Goal: Information Seeking & Learning: Learn about a topic

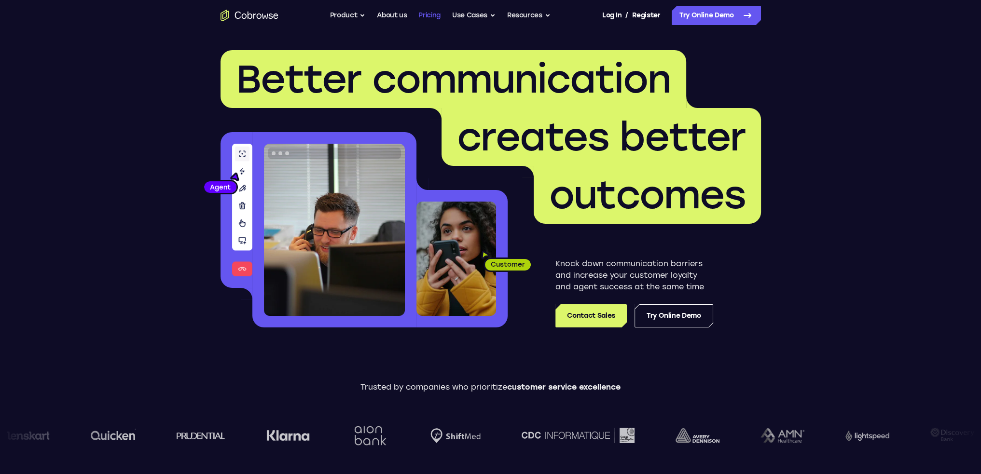
click at [430, 13] on link "Pricing" at bounding box center [429, 15] width 22 height 19
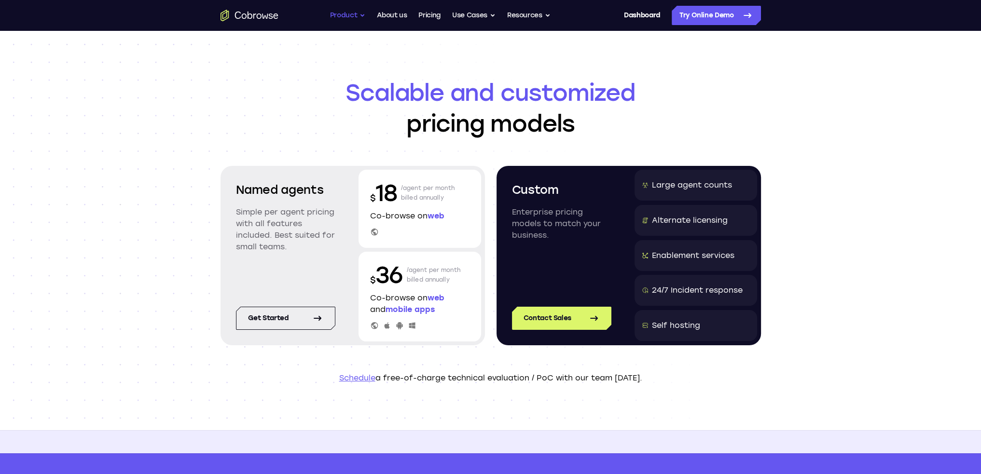
click at [342, 14] on button "Product" at bounding box center [348, 15] width 36 height 19
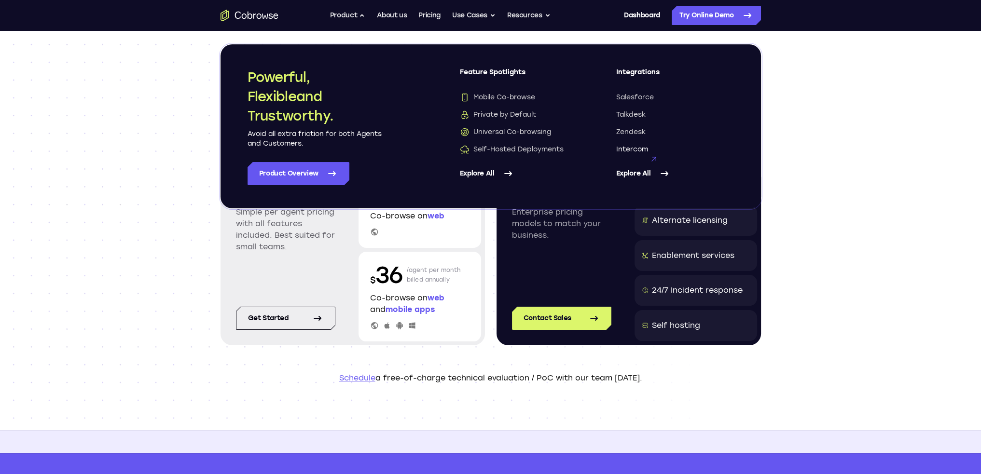
click at [635, 147] on span "Intercom" at bounding box center [632, 150] width 32 height 10
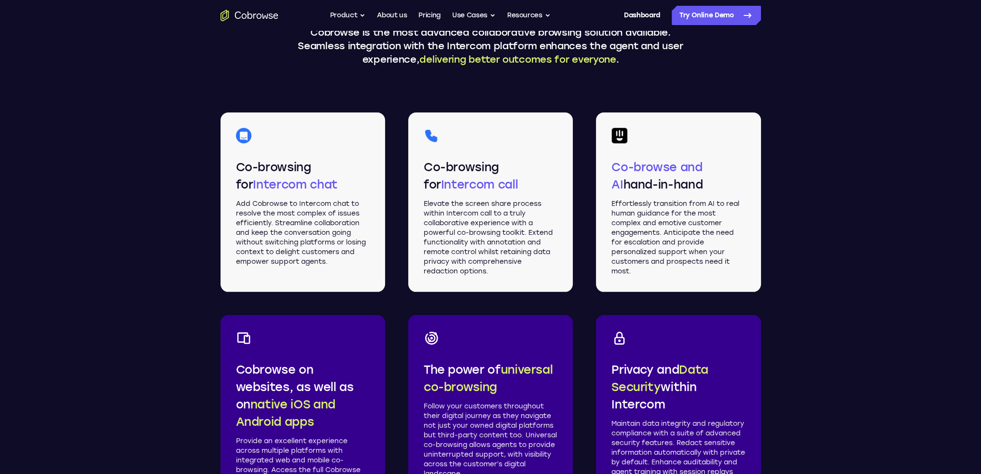
scroll to position [1303, 0]
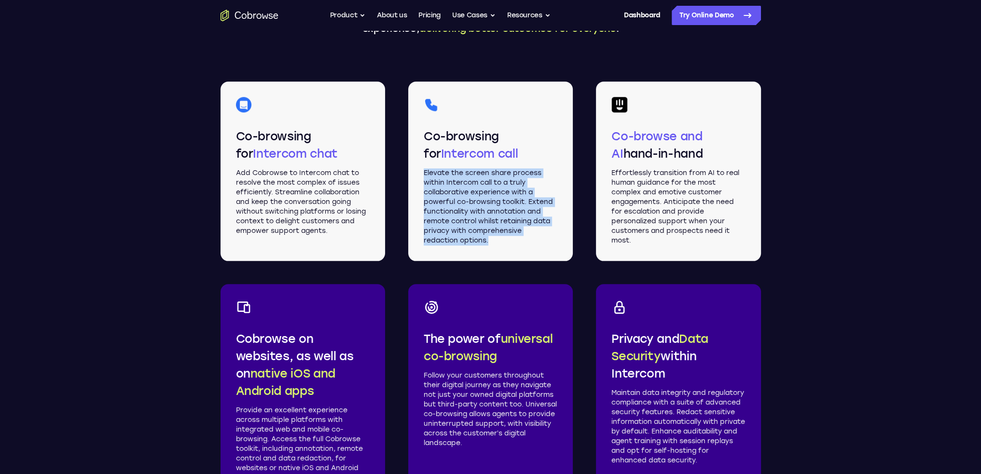
drag, startPoint x: 447, startPoint y: 171, endPoint x: 529, endPoint y: 243, distance: 109.1
click at [531, 243] on div "Co-browsing for Intercom call Elevate the screen share process within Intercom …" at bounding box center [490, 171] width 165 height 179
click at [529, 243] on p "Elevate the screen share process within Intercom call to a truly collaborative …" at bounding box center [491, 206] width 134 height 77
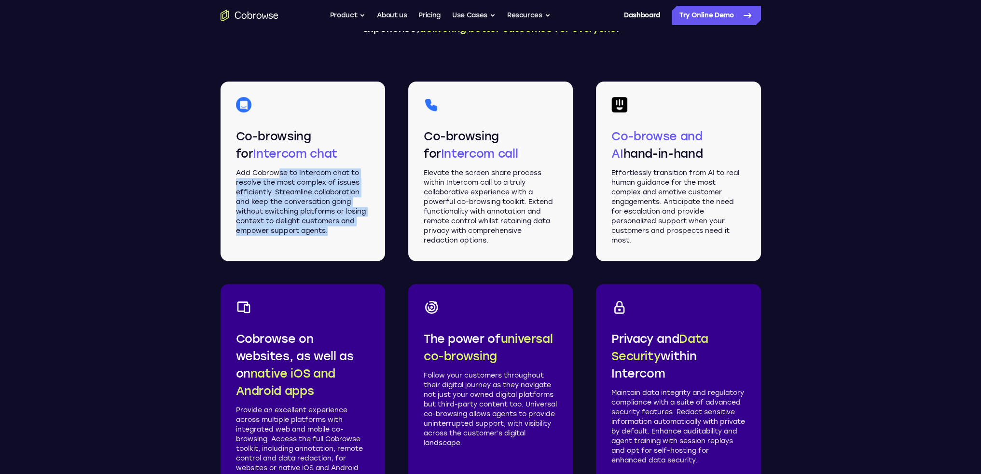
drag, startPoint x: 293, startPoint y: 175, endPoint x: 347, endPoint y: 241, distance: 85.0
click at [347, 240] on div "Co-browsing for Intercom chat Add Cobrowse to Intercom chat to resolve the most…" at bounding box center [303, 171] width 165 height 179
click at [347, 241] on div "Co-browsing for Intercom chat Add Cobrowse to Intercom chat to resolve the most…" at bounding box center [303, 171] width 165 height 179
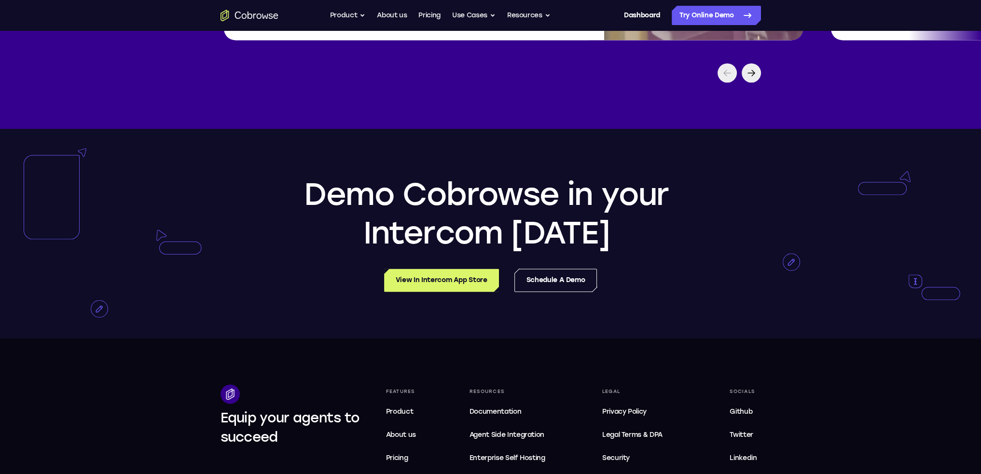
scroll to position [2364, 0]
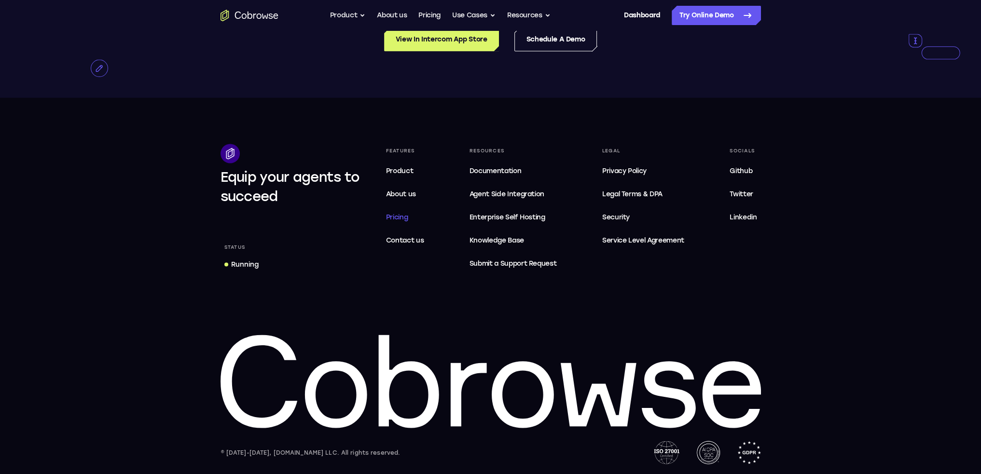
click at [400, 218] on span "Pricing" at bounding box center [397, 217] width 22 height 8
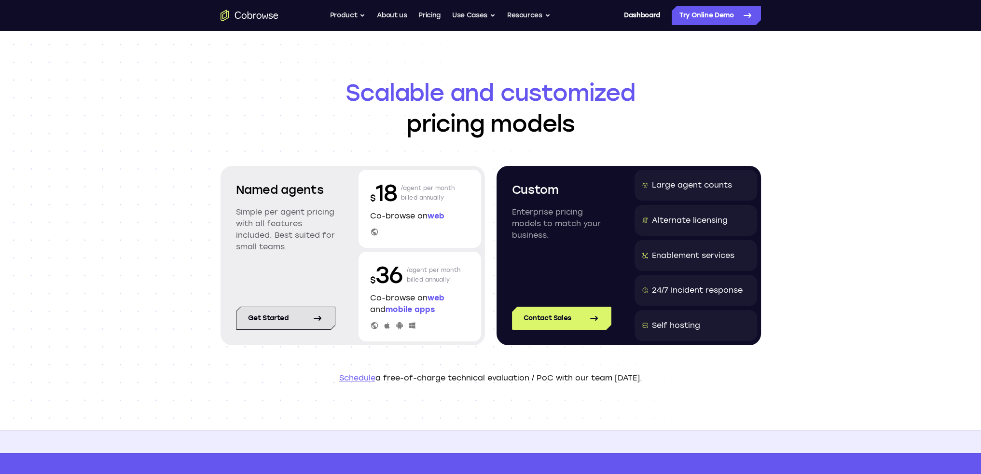
click at [277, 328] on link "Get started" at bounding box center [285, 318] width 99 height 23
click at [375, 220] on div "$ 18 /agent per month billed annually Co-browse on web" at bounding box center [419, 209] width 123 height 78
click at [372, 235] on icon at bounding box center [374, 232] width 9 height 9
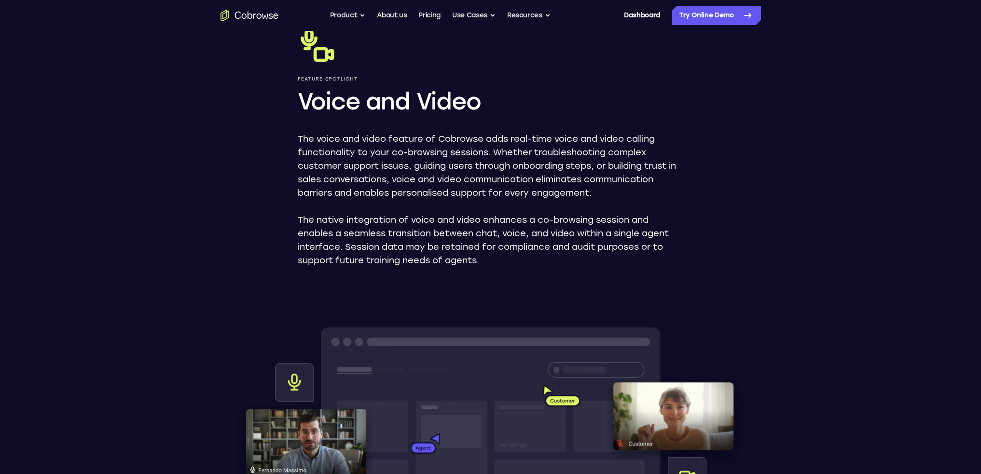
scroll to position [48, 0]
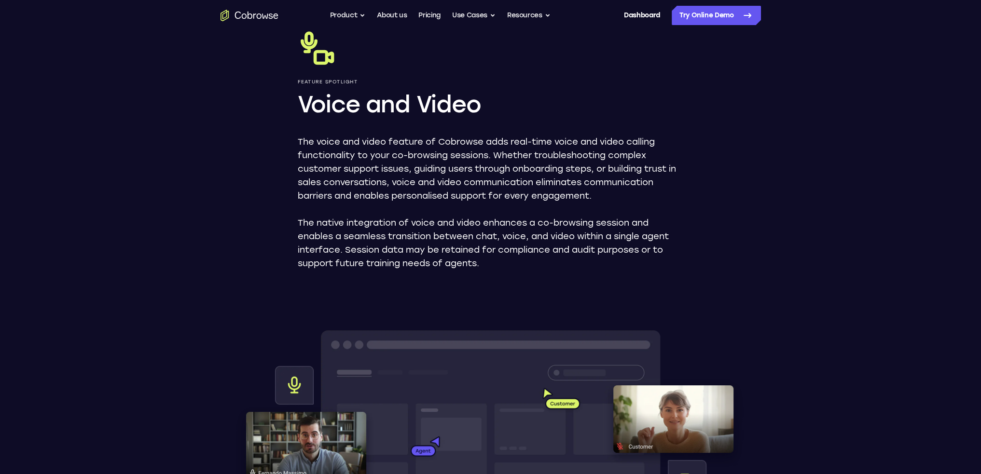
drag, startPoint x: 436, startPoint y: 136, endPoint x: 620, endPoint y: 200, distance: 194.9
click at [620, 200] on div "Feature Spotlight Voice and Video The voice and video feature of Cobrowse adds …" at bounding box center [491, 149] width 386 height 241
click at [621, 200] on p "The voice and video feature of Cobrowse adds real-time voice and video calling …" at bounding box center [491, 169] width 386 height 68
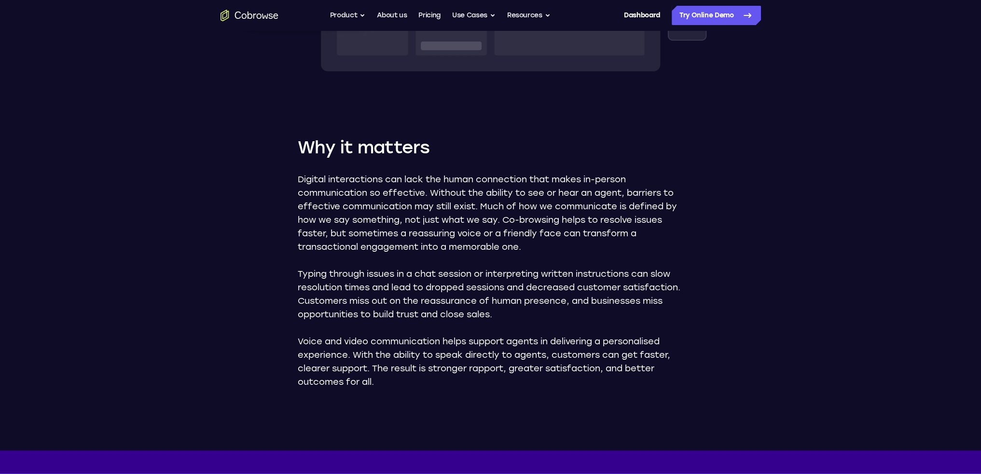
scroll to position [531, 0]
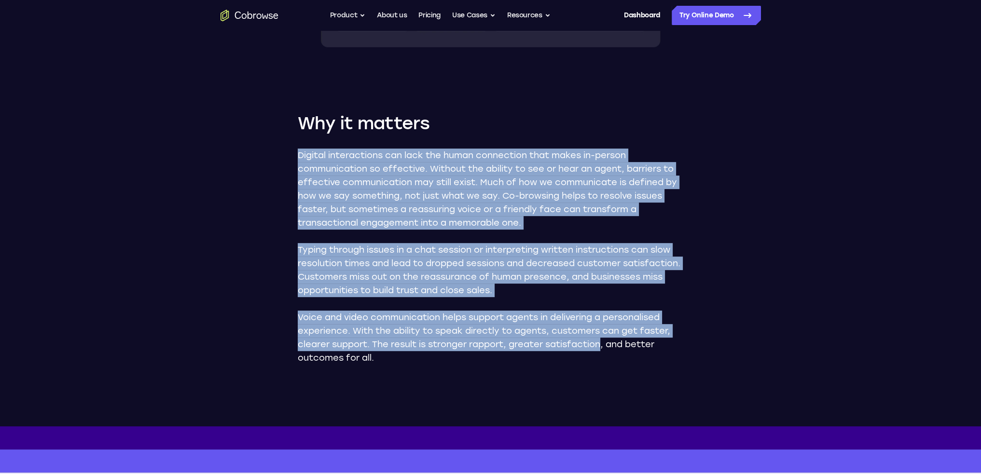
drag, startPoint x: 386, startPoint y: 190, endPoint x: 608, endPoint y: 351, distance: 275.1
click at [609, 351] on p "Voice and video communication helps support agents in delivering a personalised…" at bounding box center [491, 338] width 386 height 54
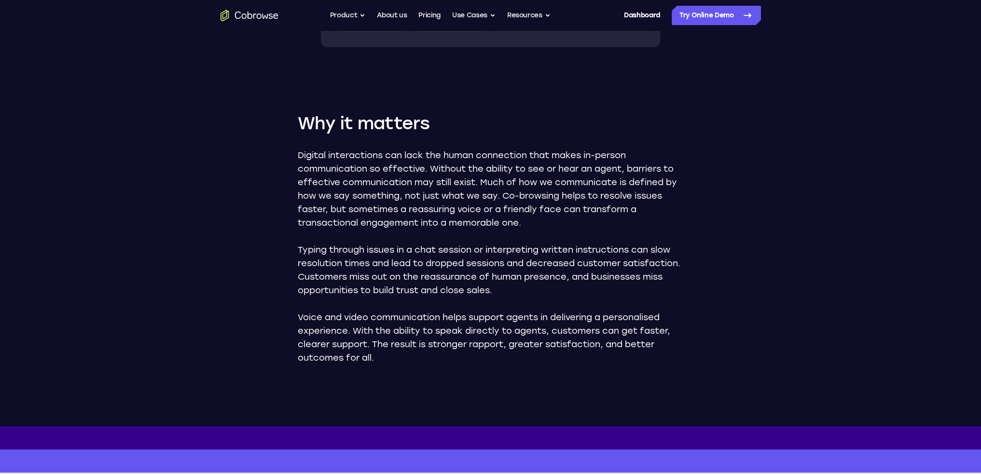
click at [483, 248] on p "Typing through issues in a chat session or interpreting written instructions ca…" at bounding box center [491, 270] width 386 height 54
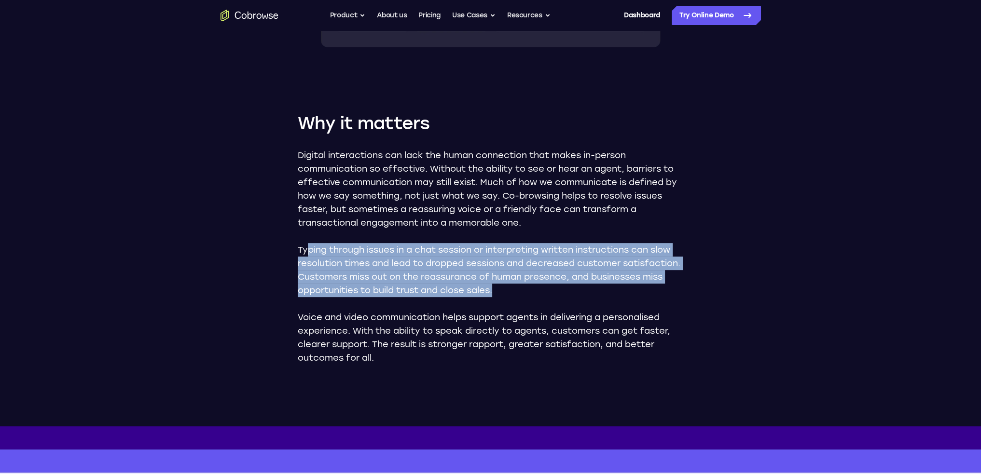
drag, startPoint x: 326, startPoint y: 241, endPoint x: 678, endPoint y: 295, distance: 356.4
click at [678, 295] on div "Digital interactions can lack the human connection that makes in-person communi…" at bounding box center [491, 257] width 386 height 216
click at [678, 295] on p "Typing through issues in a chat session or interpreting written instructions ca…" at bounding box center [491, 270] width 386 height 54
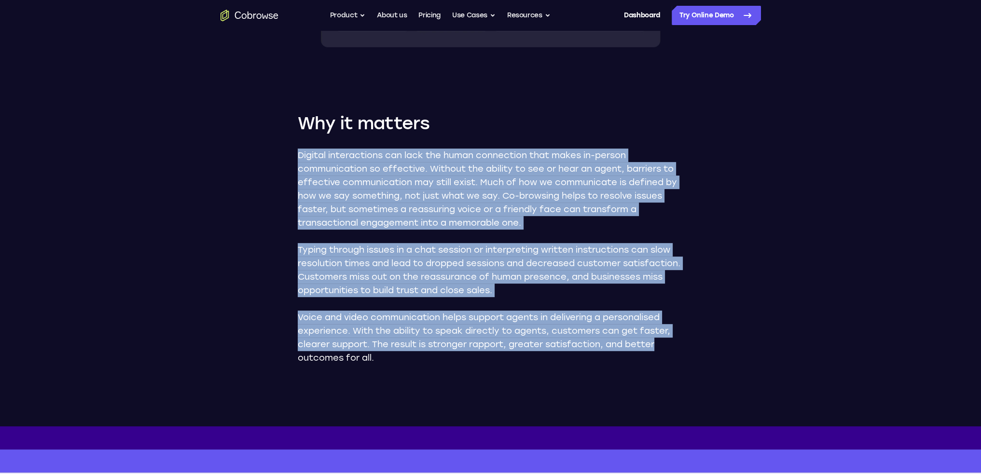
drag, startPoint x: 674, startPoint y: 345, endPoint x: 279, endPoint y: 147, distance: 441.5
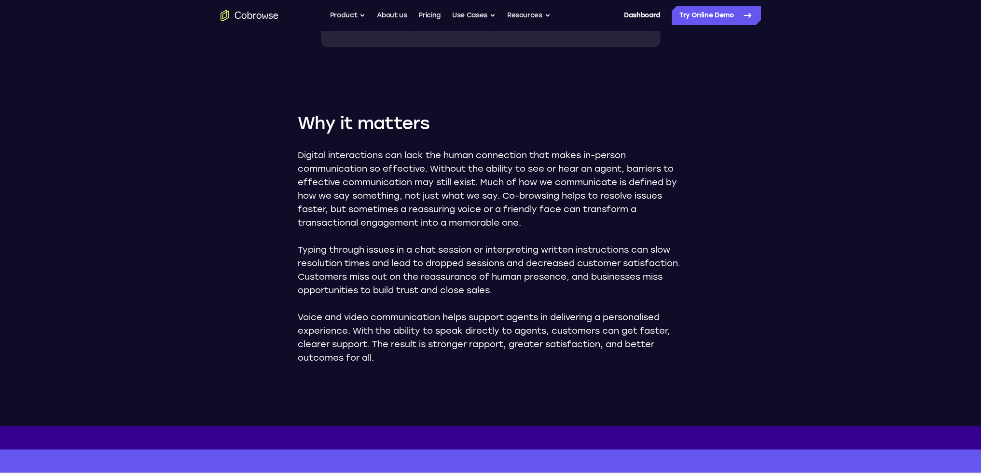
click at [450, 352] on p "Voice and video communication helps support agents in delivering a personalised…" at bounding box center [491, 338] width 386 height 54
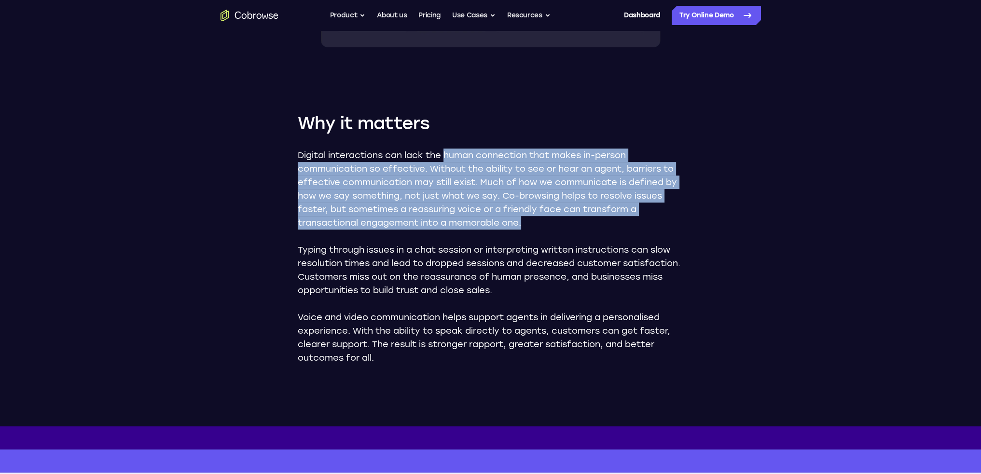
drag, startPoint x: 569, startPoint y: 214, endPoint x: 597, endPoint y: 274, distance: 66.1
click at [593, 250] on div "Digital interactions can lack the human connection that makes in-person communi…" at bounding box center [491, 257] width 386 height 216
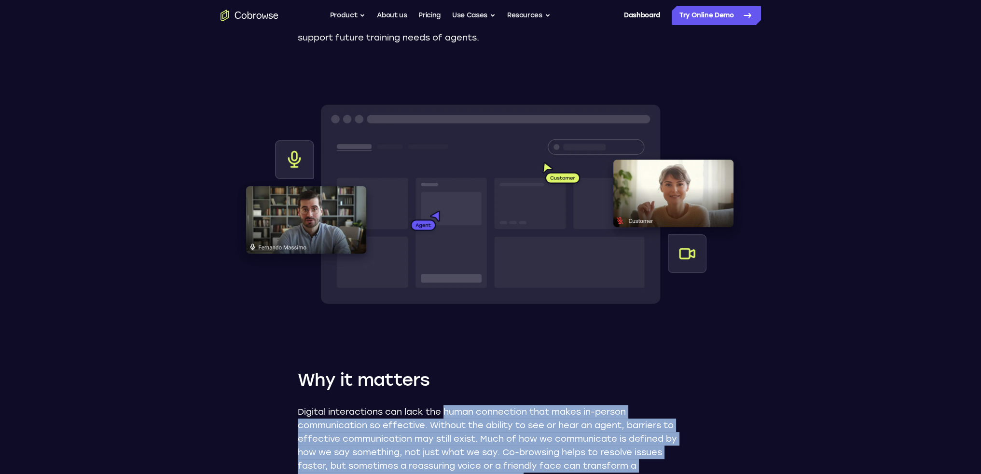
scroll to position [48, 0]
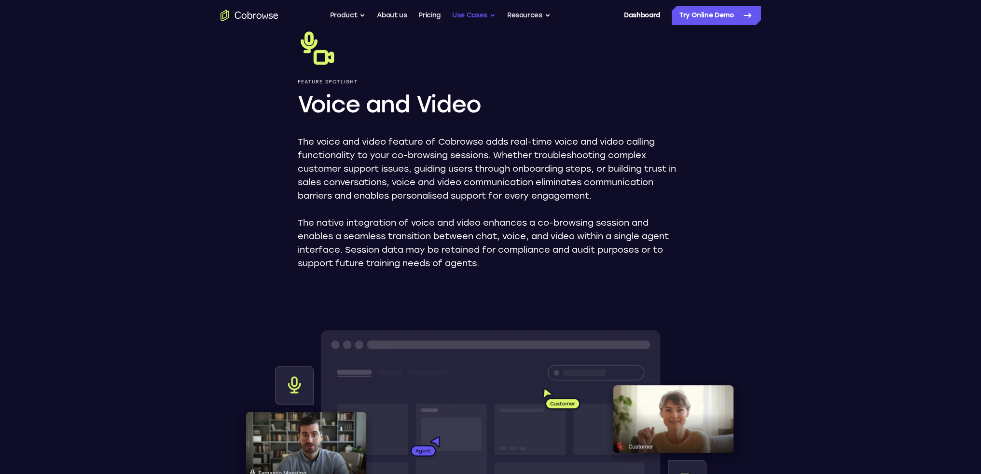
click at [481, 14] on button "Use Cases" at bounding box center [473, 15] width 43 height 19
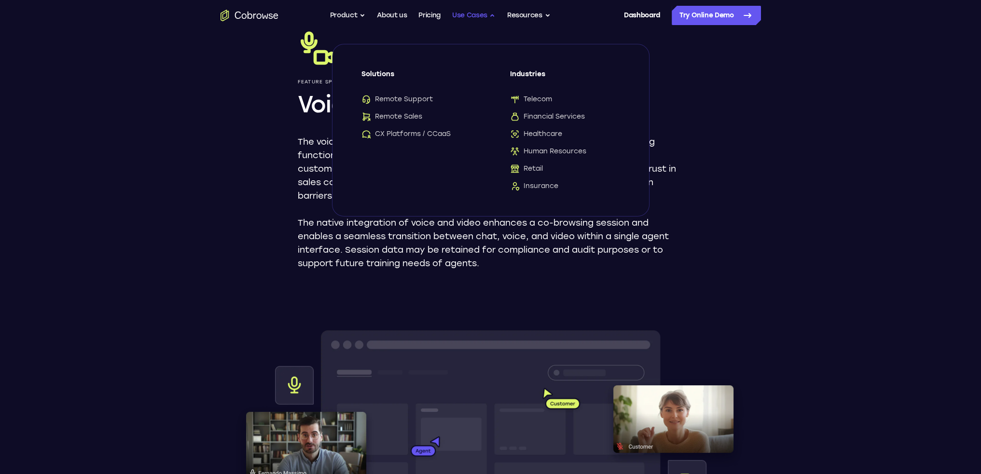
click at [481, 14] on button "Use Cases" at bounding box center [473, 15] width 43 height 19
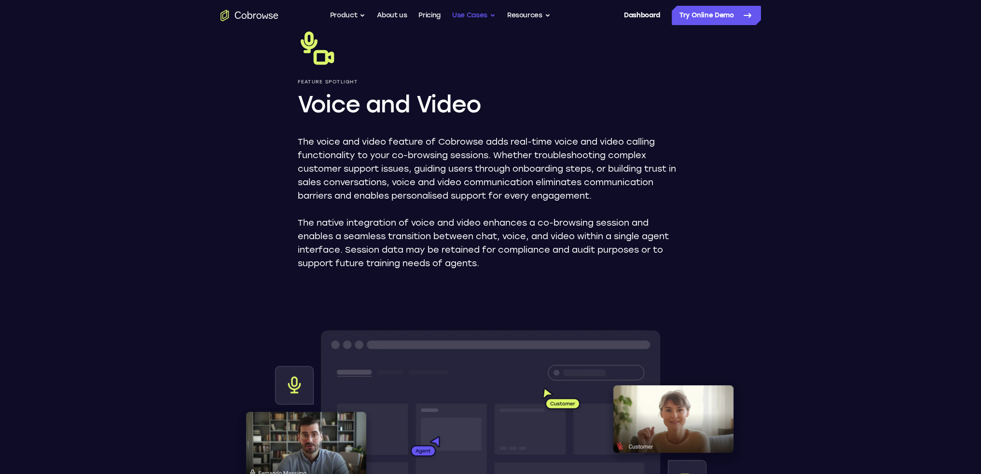
click at [473, 14] on button "Use Cases" at bounding box center [473, 15] width 43 height 19
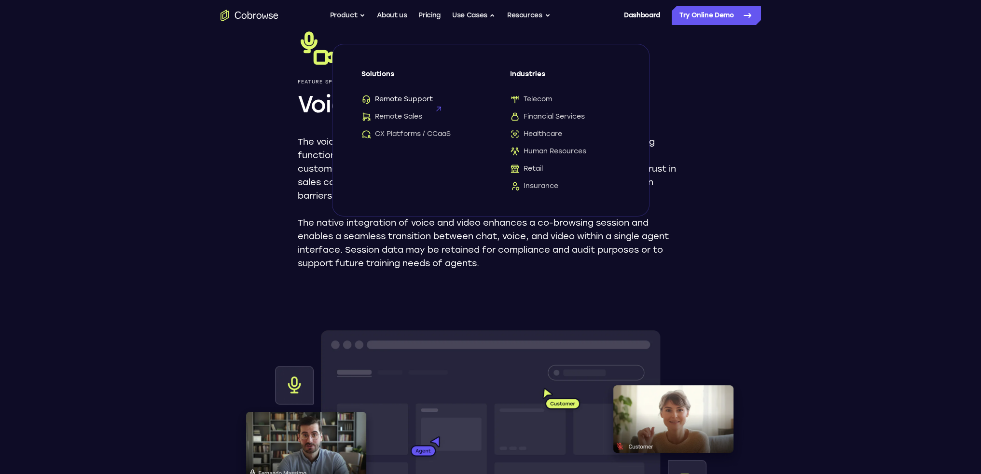
click at [380, 101] on span "Remote Support" at bounding box center [396, 100] width 71 height 10
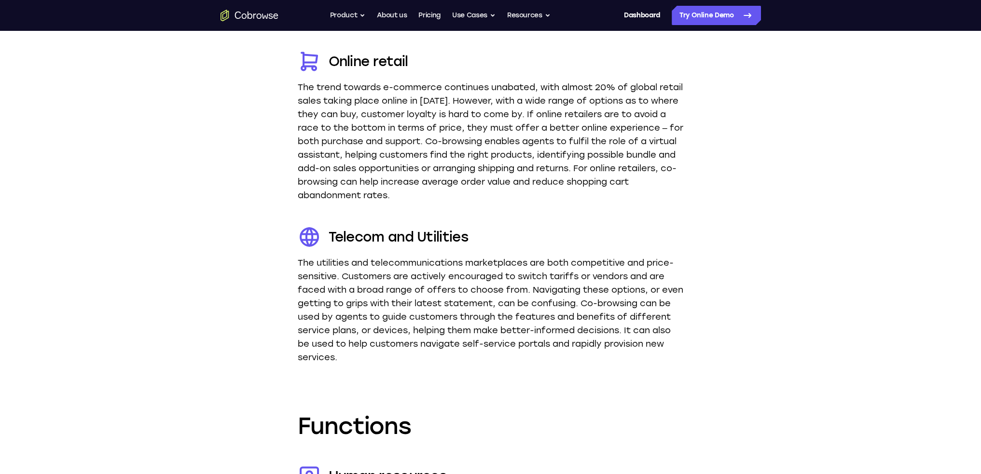
scroll to position [2220, 0]
